Goal: Task Accomplishment & Management: Use online tool/utility

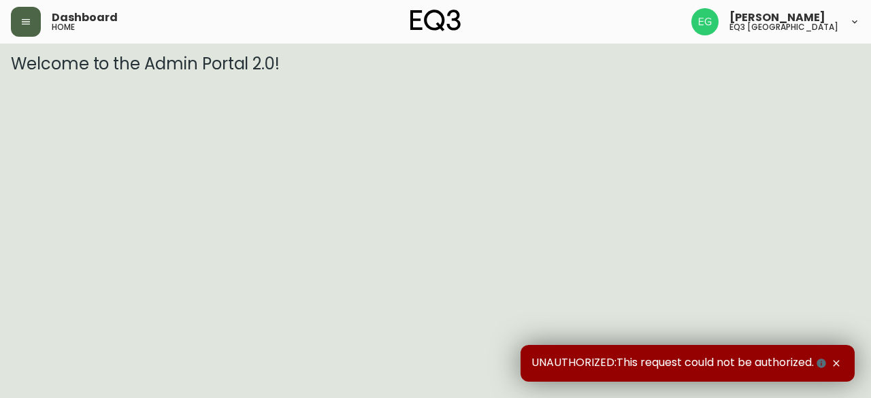
click at [22, 19] on icon "button" at bounding box center [26, 21] width 8 height 5
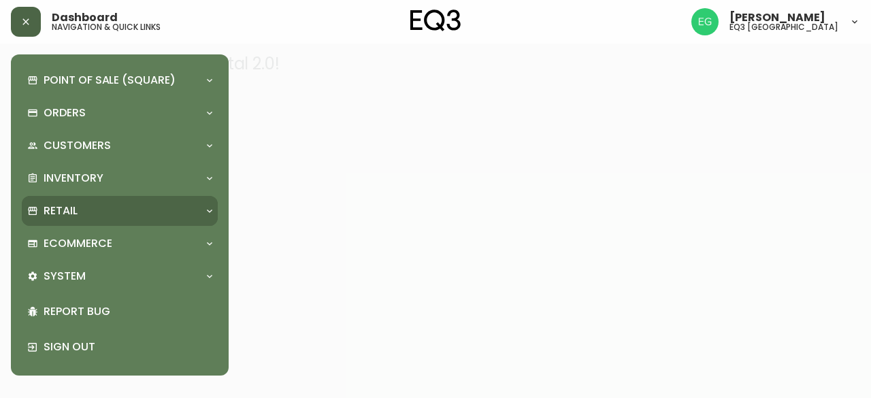
click at [88, 206] on div "Retail" at bounding box center [112, 210] width 171 height 15
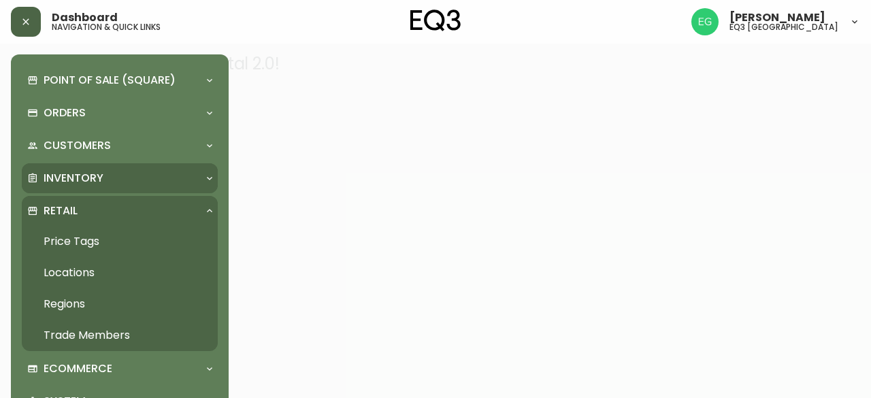
click at [91, 184] on p "Inventory" at bounding box center [74, 178] width 60 height 15
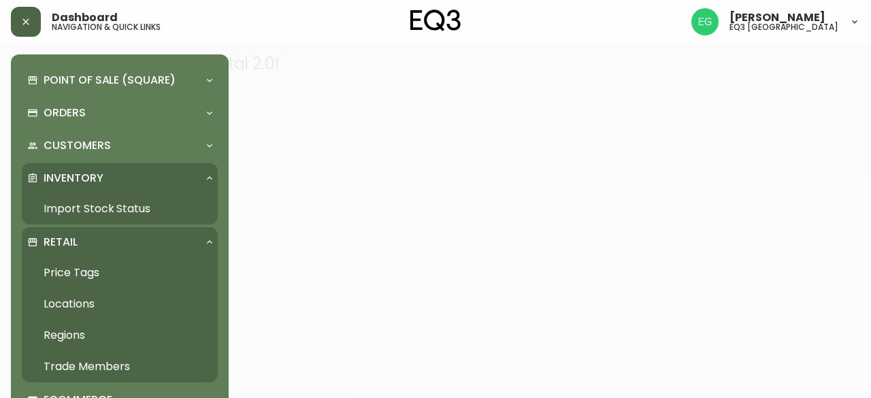
click at [96, 207] on link "Import Stock Status" at bounding box center [120, 208] width 196 height 31
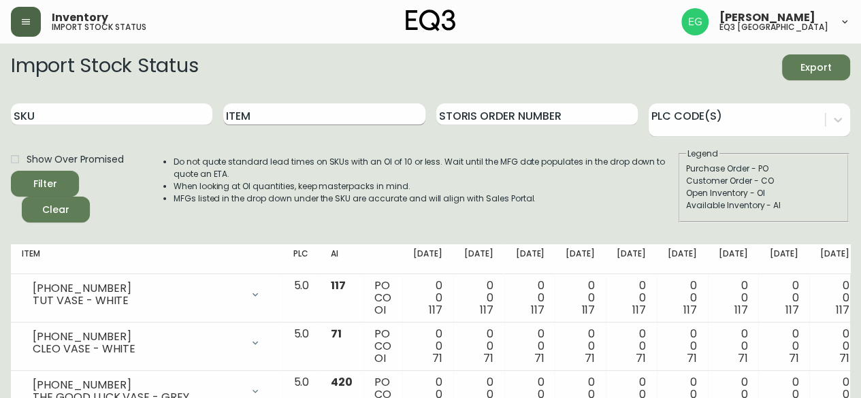
click at [291, 107] on input "Item" at bounding box center [323, 114] width 201 height 22
click at [11, 171] on button "Filter" at bounding box center [45, 184] width 68 height 26
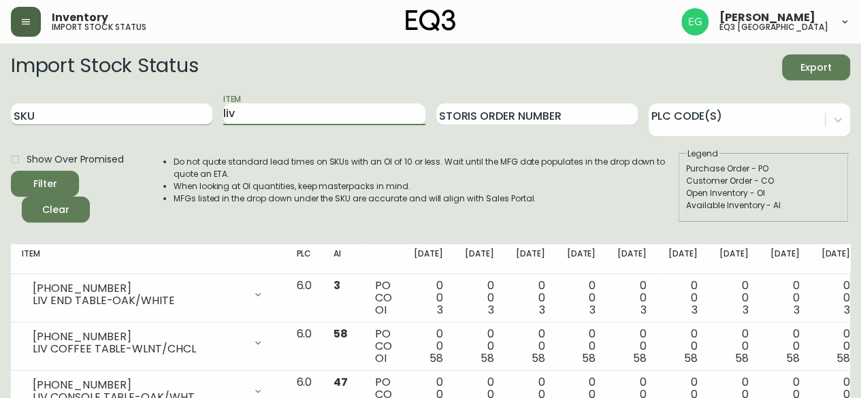
drag, startPoint x: 295, startPoint y: 123, endPoint x: 168, endPoint y: 119, distance: 126.6
click at [168, 119] on div "SKU Item liv Storis Order Number PLC Code(s)" at bounding box center [430, 115] width 839 height 44
type input "dizzy"
click at [11, 171] on button "Filter" at bounding box center [45, 184] width 68 height 26
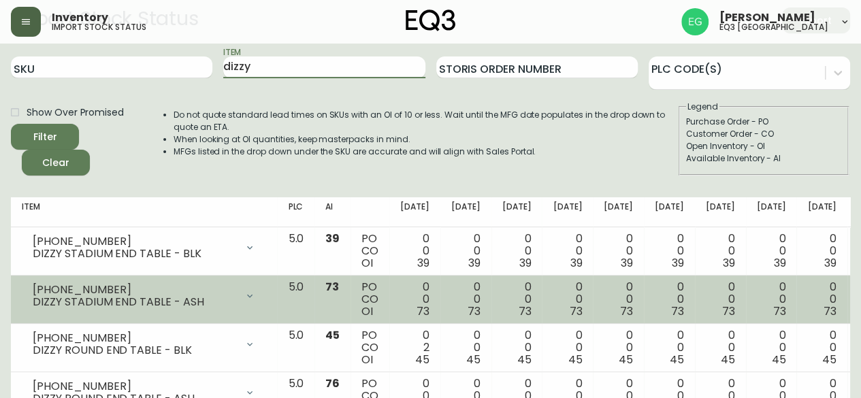
scroll to position [68, 0]
